Goal: Transaction & Acquisition: Purchase product/service

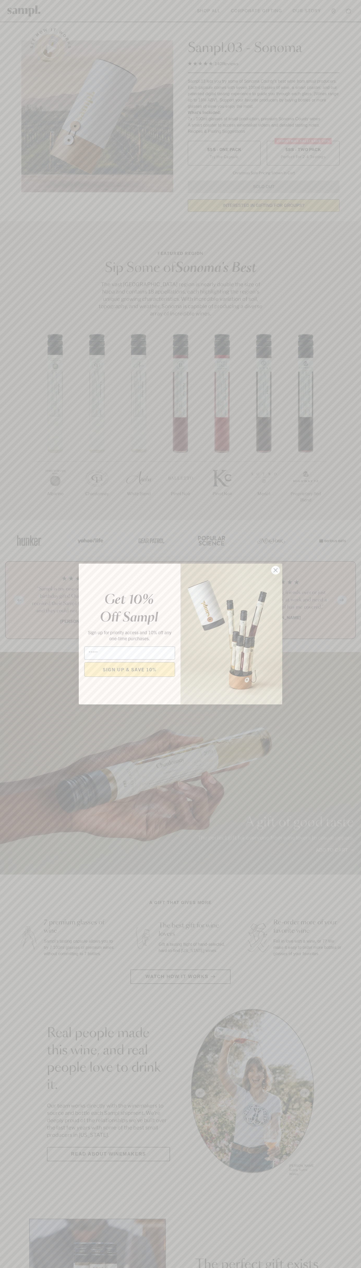
click at [276, 570] on icon "Close dialog" at bounding box center [276, 570] width 4 height 4
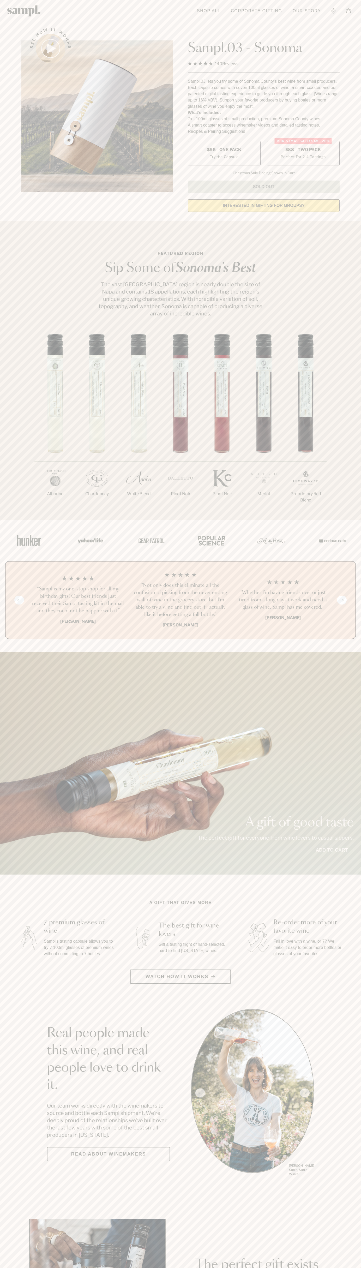
click at [303, 153] on label "Christmas SALE! Save 20% $88 - Two Pack Perfect For 2-4 Tastings" at bounding box center [303, 153] width 73 height 25
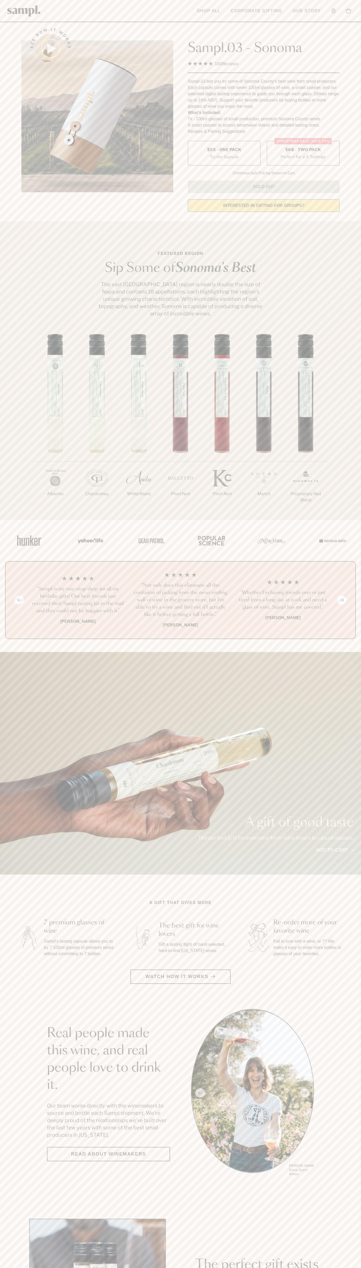
click at [181, 600] on h3 "“Not only does this eliminate all the confusion of picking from the never endin…" at bounding box center [181, 600] width 94 height 37
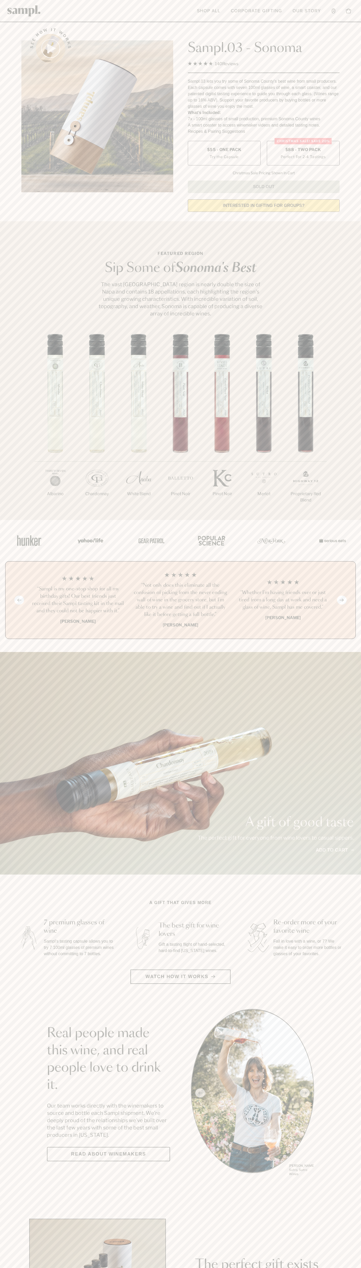
click at [72, 3] on header "Toggle navigation menu Shop All Corporate Gifting Our Story Account Story Shop …" at bounding box center [180, 11] width 361 height 22
click at [347, 775] on div "A gift of good taste The perfect gift for everyone from wine lovers to casual s…" at bounding box center [180, 763] width 361 height 223
click at [80, 1268] on html "Skip to main content Toggle navigation menu Shop All Corporate Gifting Our Stor…" at bounding box center [180, 1223] width 361 height 2447
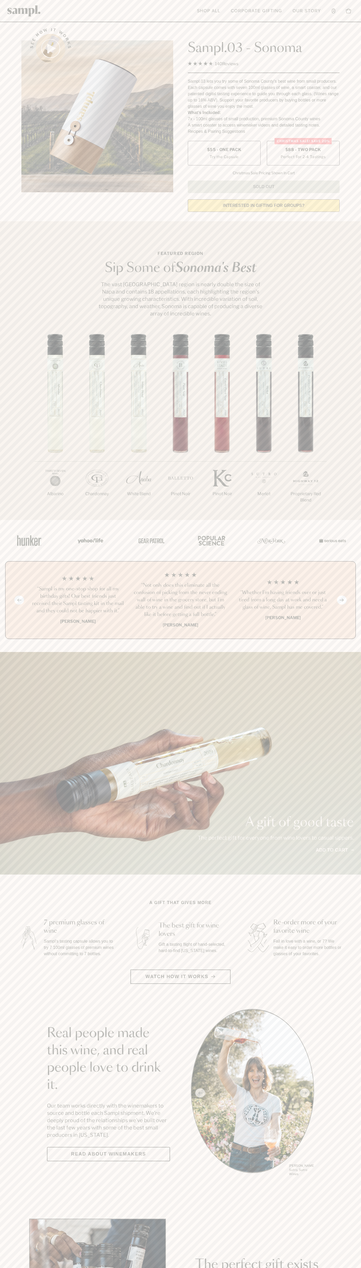
click at [303, 153] on label "Christmas SALE! Save 20% $88 - Two Pack Perfect For 2-4 Tastings" at bounding box center [303, 153] width 73 height 25
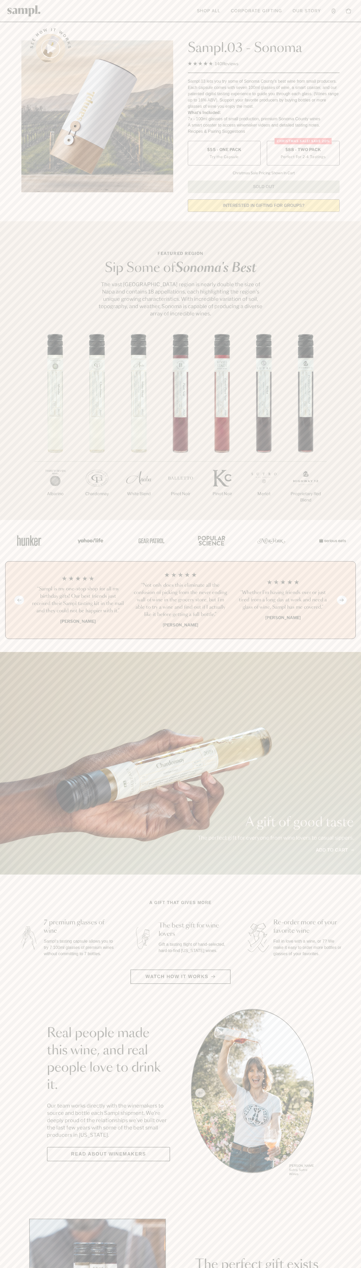
click at [181, 600] on h3 "“Not only does this eliminate all the confusion of picking from the never endin…" at bounding box center [181, 600] width 94 height 37
